Goal: Information Seeking & Learning: Learn about a topic

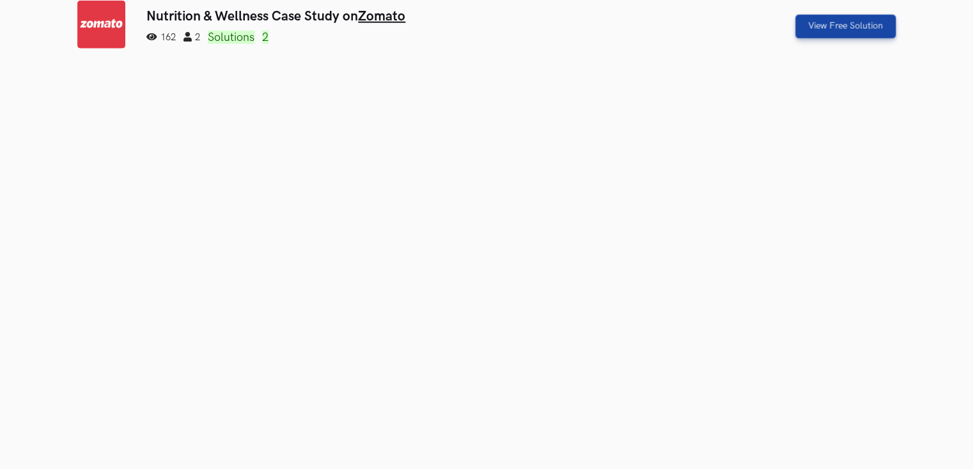
scroll to position [1567, 0]
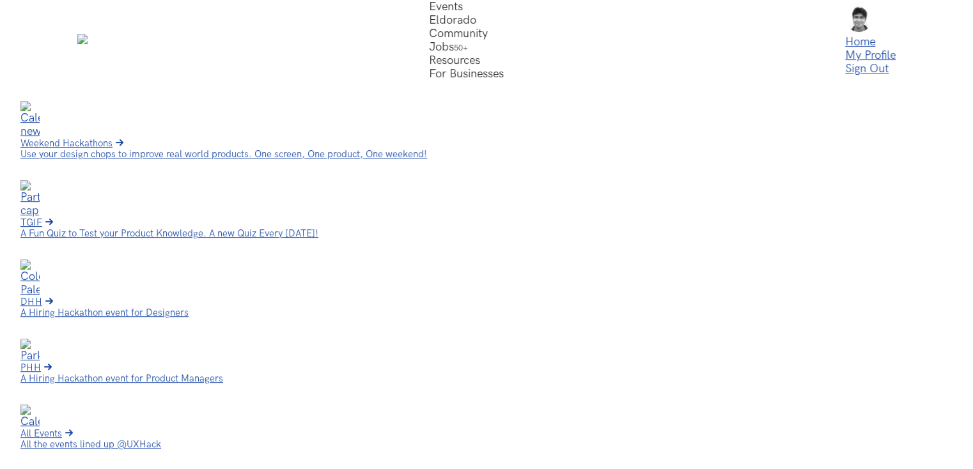
scroll to position [0, 0]
click at [853, 42] on link "Home" at bounding box center [860, 41] width 30 height 13
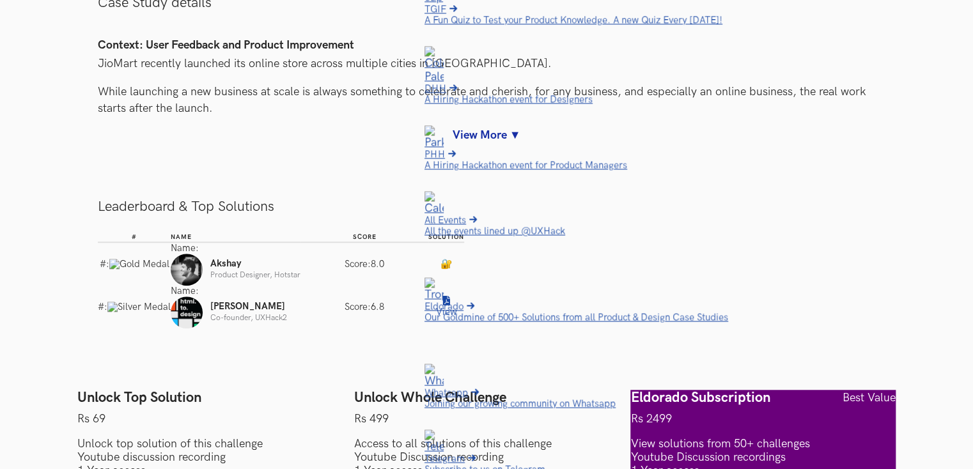
click at [459, 294] on button "View" at bounding box center [446, 307] width 26 height 26
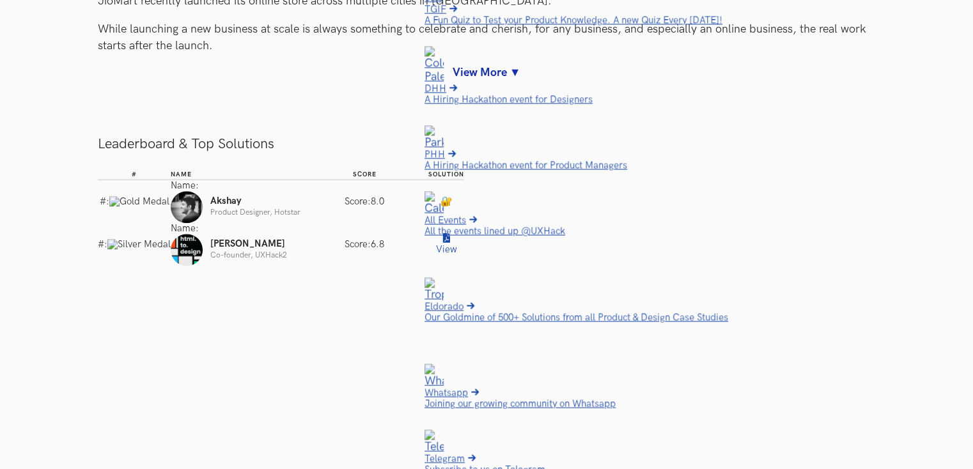
scroll to position [409, 0]
